Goal: Transaction & Acquisition: Download file/media

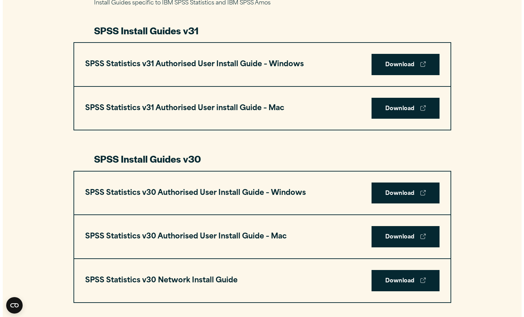
scroll to position [344, 0]
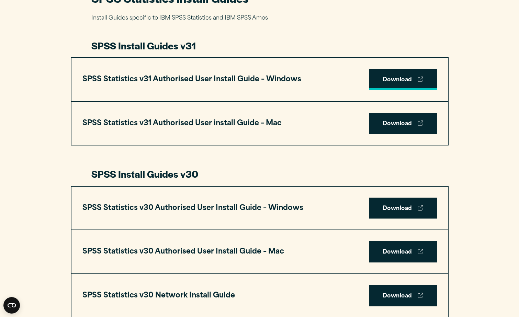
click at [391, 80] on link "Download" at bounding box center [403, 79] width 68 height 21
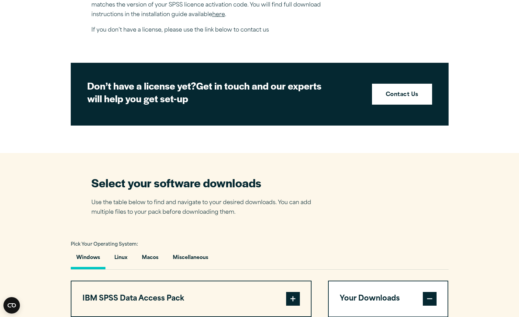
scroll to position [434, 0]
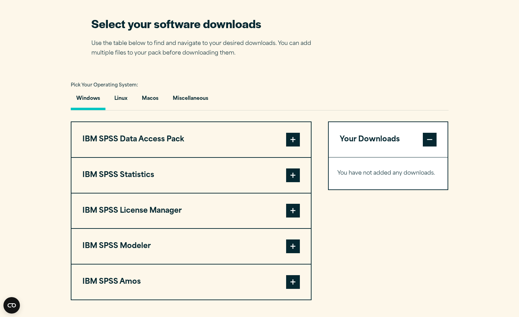
click at [293, 178] on span at bounding box center [293, 176] width 14 height 14
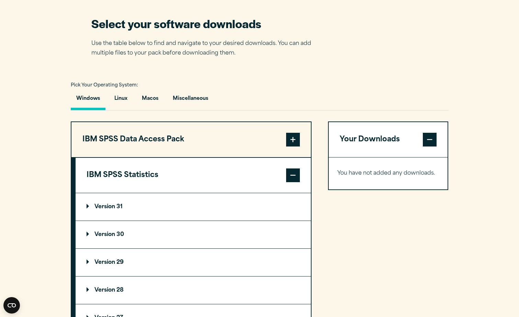
click at [293, 178] on span at bounding box center [293, 176] width 14 height 14
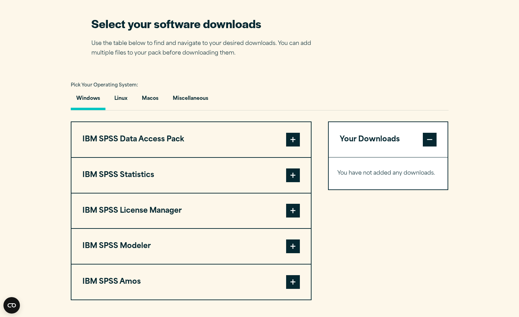
click at [295, 138] on span at bounding box center [293, 140] width 14 height 14
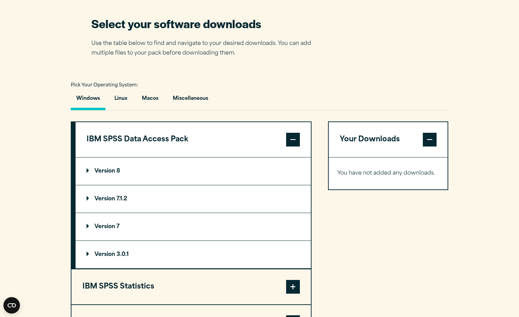
click at [295, 138] on span at bounding box center [293, 140] width 14 height 14
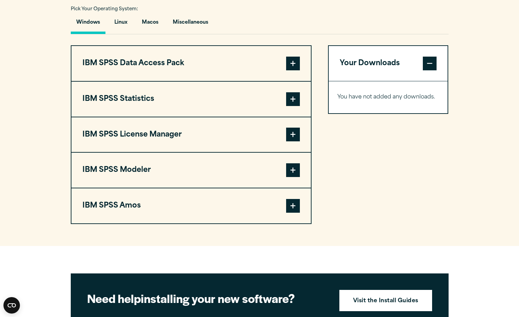
scroll to position [516, 0]
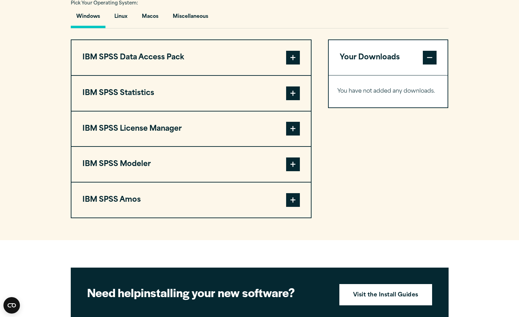
click at [293, 128] on span at bounding box center [293, 129] width 14 height 14
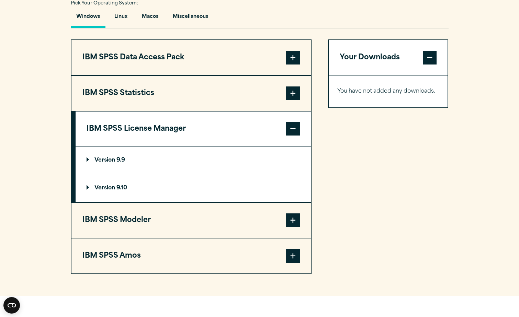
click at [293, 128] on span at bounding box center [293, 129] width 14 height 14
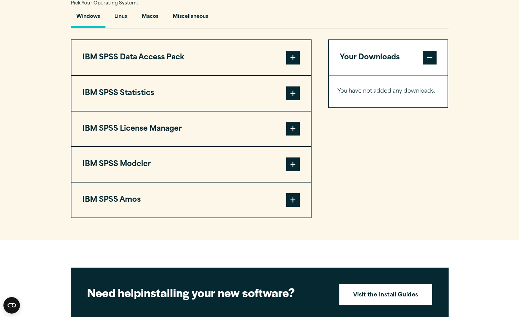
click at [296, 96] on span at bounding box center [293, 93] width 14 height 14
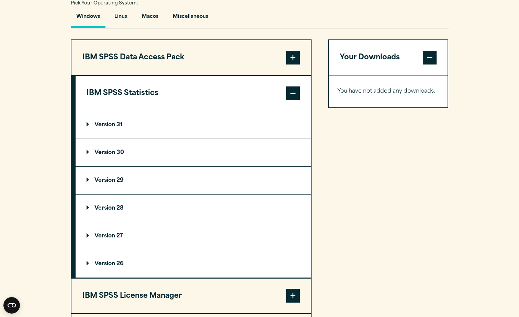
click at [115, 122] on p "Version 31" at bounding box center [104, 124] width 36 height 5
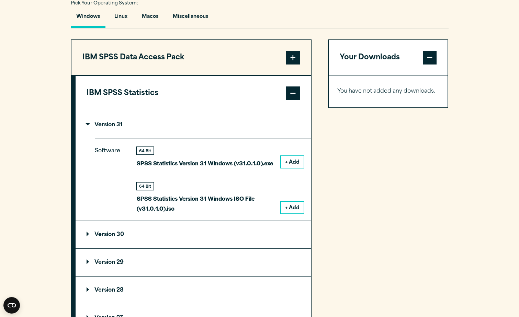
click at [291, 162] on button "+ Add" at bounding box center [292, 162] width 23 height 12
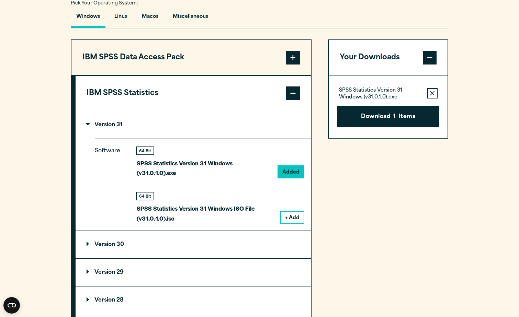
click at [292, 57] on span at bounding box center [293, 58] width 14 height 14
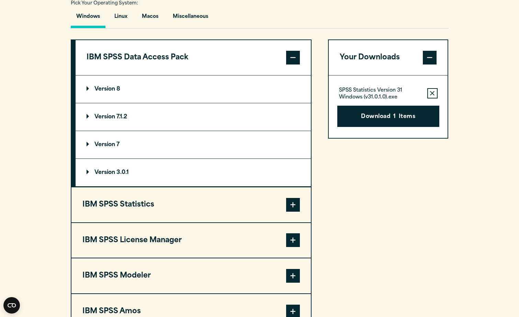
click at [111, 88] on p "Version 8" at bounding box center [103, 88] width 34 height 5
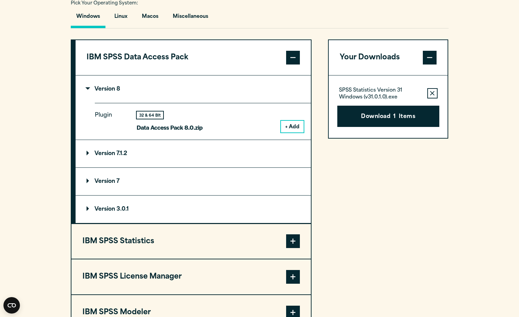
click at [291, 126] on button "+ Add" at bounding box center [292, 127] width 23 height 12
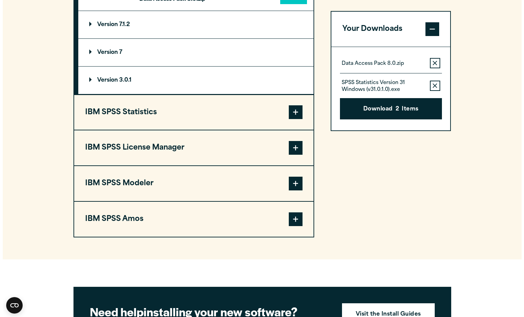
scroll to position [611, 0]
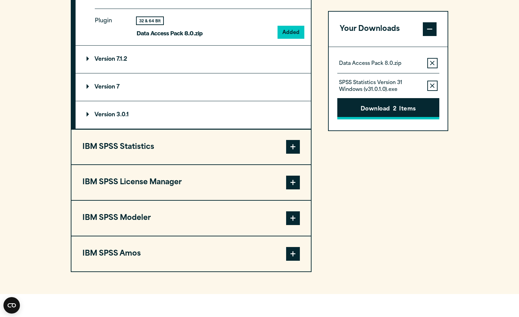
click at [389, 110] on button "Download 2 Items" at bounding box center [388, 108] width 102 height 21
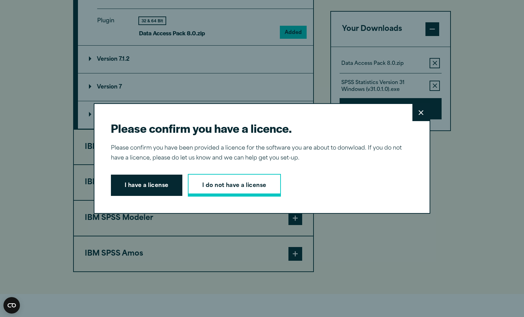
click at [217, 183] on link "I do not have a license" at bounding box center [234, 185] width 93 height 23
click at [148, 181] on button "I have a license" at bounding box center [146, 185] width 71 height 21
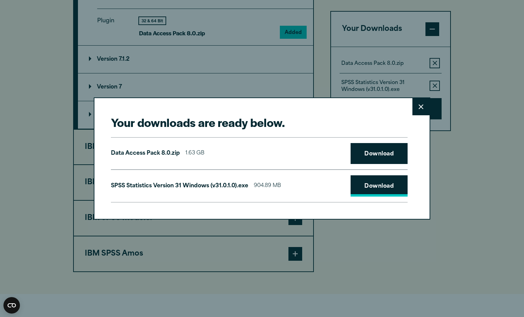
click at [374, 183] on link "Download" at bounding box center [378, 185] width 57 height 21
click at [380, 151] on link "Download" at bounding box center [378, 153] width 57 height 21
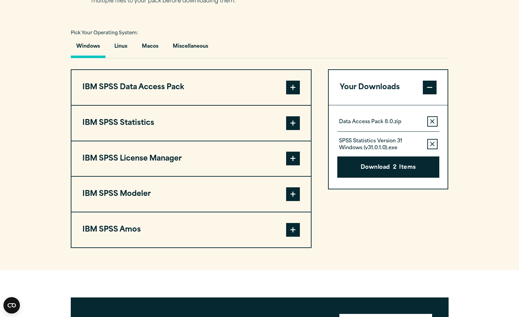
scroll to position [491, 0]
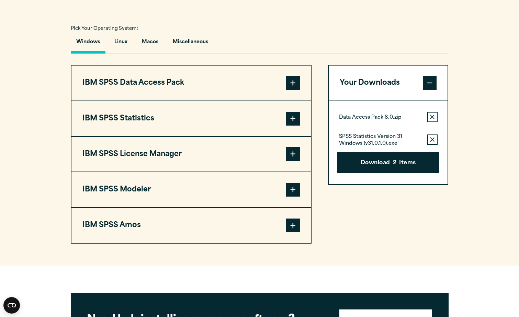
click at [292, 119] on span at bounding box center [293, 119] width 14 height 14
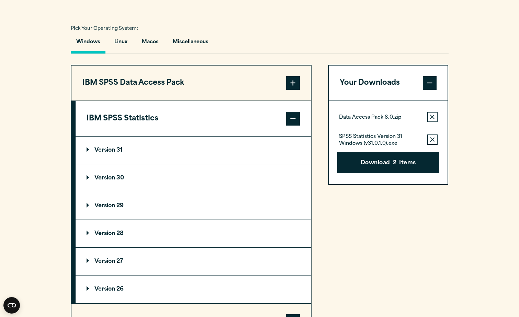
click at [113, 177] on p "Version 30" at bounding box center [104, 177] width 37 height 5
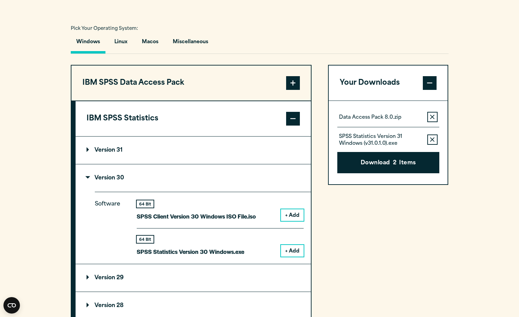
click at [290, 214] on button "+ Add" at bounding box center [292, 215] width 23 height 12
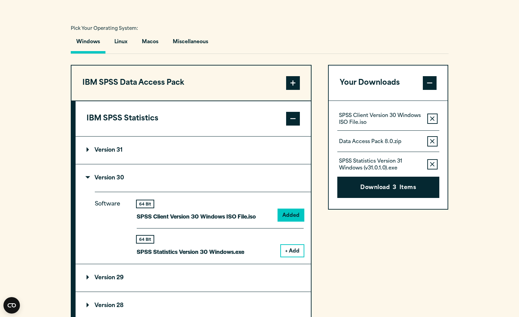
click at [292, 247] on button "+ Add" at bounding box center [292, 251] width 23 height 12
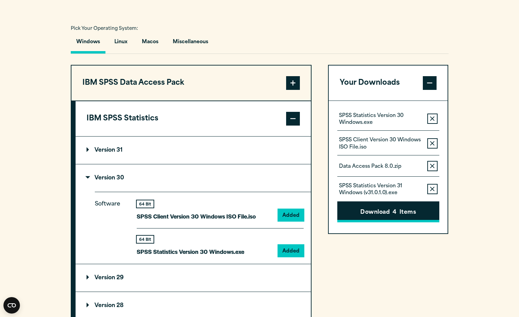
click at [363, 213] on button "Download 4 Items" at bounding box center [388, 211] width 102 height 21
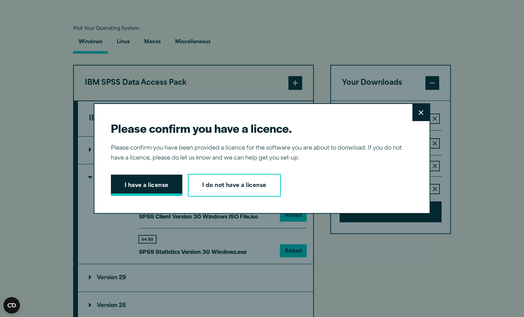
click at [157, 187] on button "I have a license" at bounding box center [146, 185] width 71 height 21
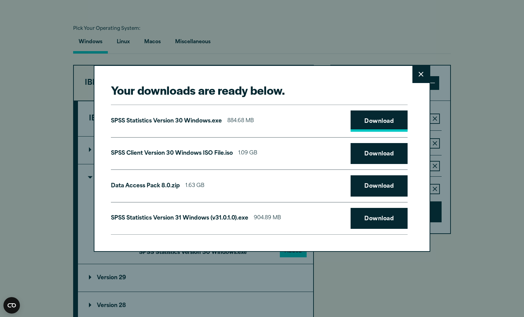
click at [372, 123] on link "Download" at bounding box center [378, 121] width 57 height 21
click at [382, 150] on link "Download" at bounding box center [378, 153] width 57 height 21
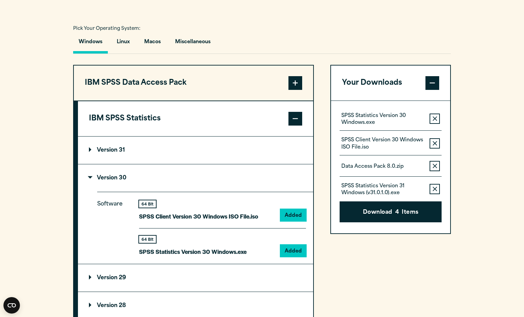
click at [518, 312] on div at bounding box center [519, 312] width 0 height 0
